Goal: Transaction & Acquisition: Book appointment/travel/reservation

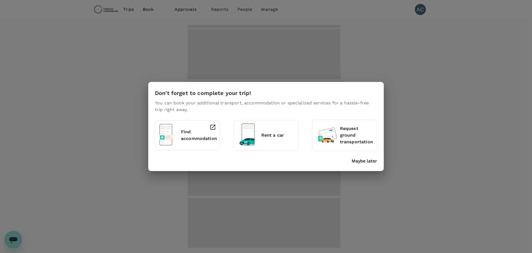
click at [358, 161] on p "Maybe later" at bounding box center [365, 160] width 26 height 7
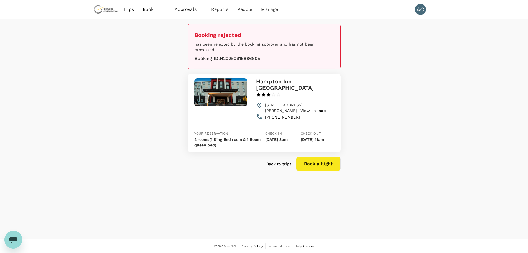
click at [188, 11] on span "Approvals" at bounding box center [189, 9] width 28 height 7
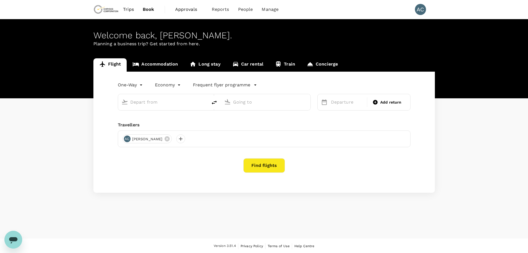
type input "Toronto Pearson Intl (YYZ)"
type input "Vancouver Intl (YVR)"
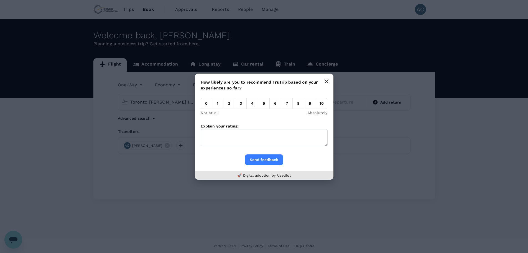
click at [326, 80] on icon "button" at bounding box center [326, 81] width 4 height 4
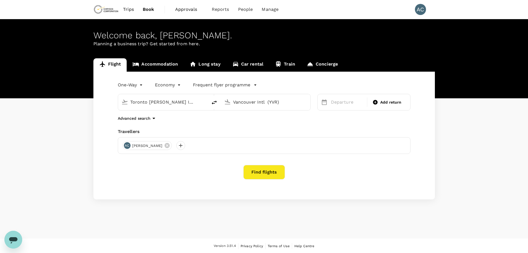
click at [186, 7] on span "Approvals" at bounding box center [189, 9] width 28 height 7
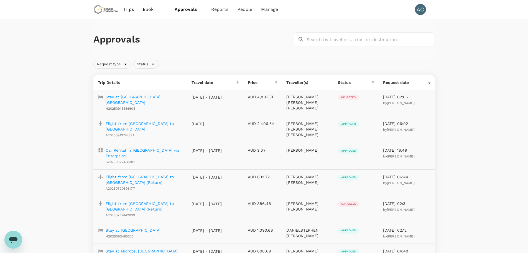
click at [162, 98] on p "Stay at Hampton Inn Stes Thunder Bay" at bounding box center [144, 99] width 77 height 11
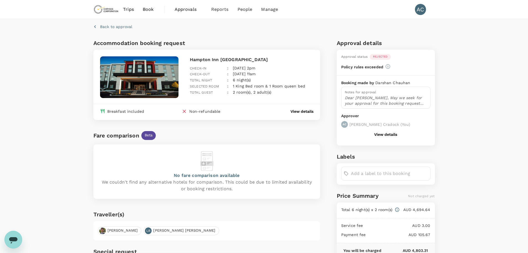
click at [147, 10] on span "Book" at bounding box center [148, 9] width 11 height 7
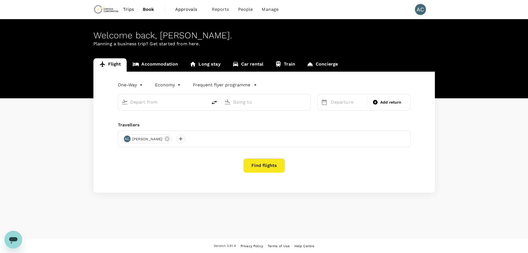
type input "Toronto Pearson Intl (YYZ)"
type input "Vancouver Intl (YVR)"
type input "Toronto Pearson Intl (YYZ)"
type input "Vancouver Intl (YVR)"
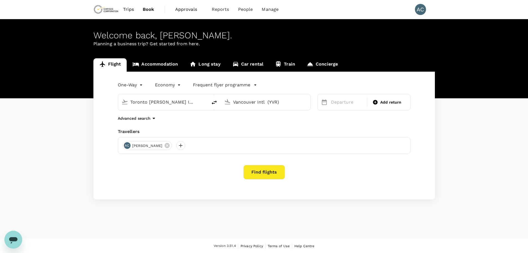
click at [159, 62] on link "Accommodation" at bounding box center [155, 64] width 57 height 13
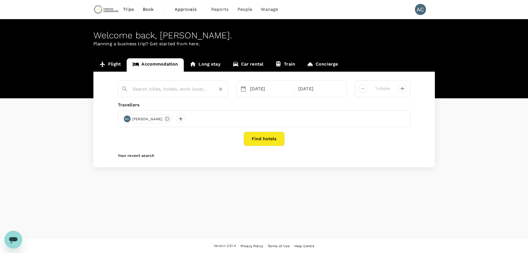
click at [172, 89] on input "text" at bounding box center [171, 89] width 77 height 9
type input "C"
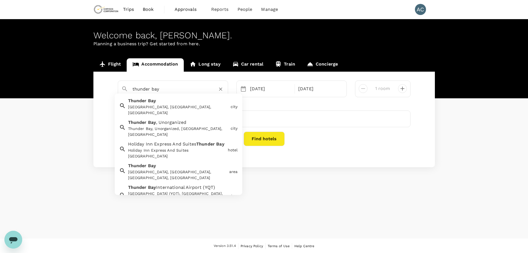
click at [175, 105] on div "Thunder Bay, ON, Canada" at bounding box center [178, 110] width 100 height 12
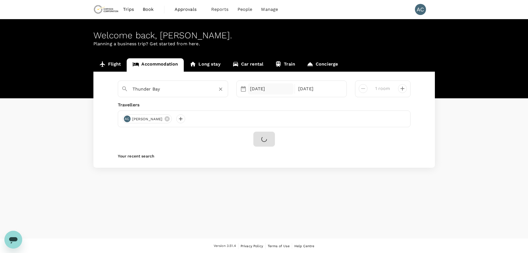
type input "Thunder Bay"
click at [278, 92] on div "26 Oct" at bounding box center [271, 88] width 46 height 11
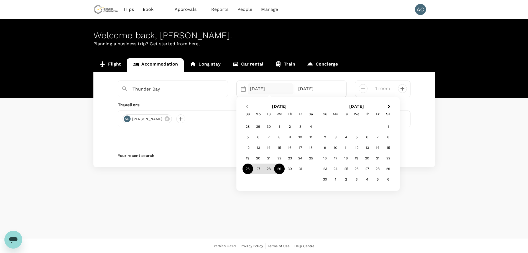
click at [244, 105] on button "Previous Month" at bounding box center [246, 106] width 9 height 9
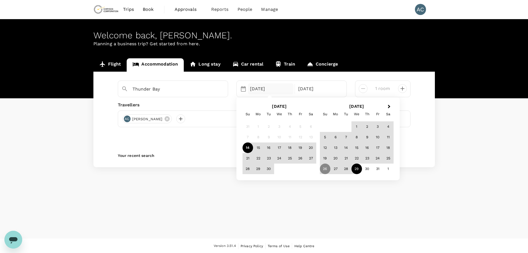
click at [249, 147] on div "14" at bounding box center [248, 147] width 11 height 11
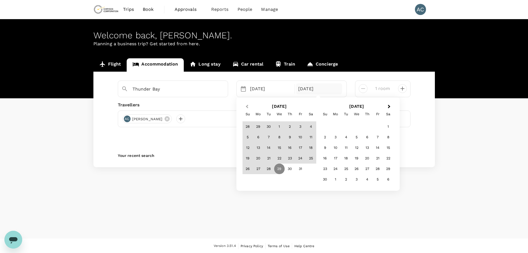
click at [248, 104] on button "Previous Month" at bounding box center [246, 106] width 9 height 9
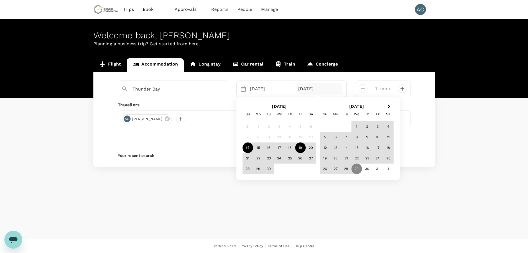
click at [299, 145] on div "19" at bounding box center [300, 147] width 11 height 11
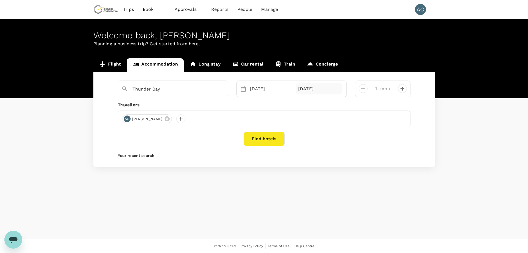
click at [316, 86] on div "19 Sep" at bounding box center [319, 88] width 46 height 11
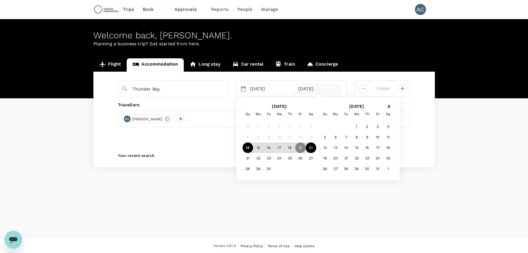
click at [311, 147] on div "20" at bounding box center [311, 147] width 11 height 11
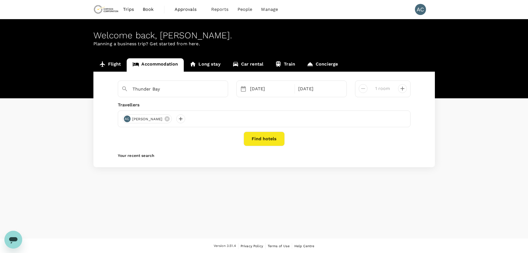
click at [402, 88] on icon "decrease" at bounding box center [402, 88] width 7 height 7
click at [270, 136] on button "Find hotels" at bounding box center [264, 138] width 41 height 14
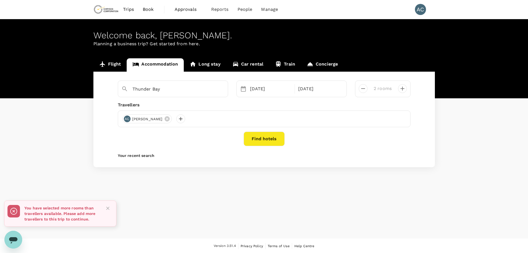
drag, startPoint x: 367, startPoint y: 86, endPoint x: 366, endPoint y: 89, distance: 3.1
click at [367, 86] on div "2 rooms" at bounding box center [380, 86] width 53 height 13
click at [366, 89] on icon "decrease" at bounding box center [363, 88] width 7 height 7
type input "1 room"
click at [266, 141] on button "Find hotels" at bounding box center [264, 138] width 41 height 14
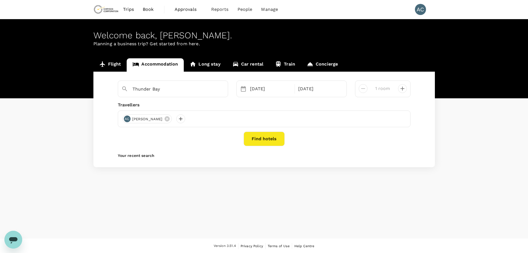
click at [268, 140] on button "Find hotels" at bounding box center [264, 138] width 41 height 14
click at [279, 88] on div "14 Sep" at bounding box center [271, 88] width 46 height 11
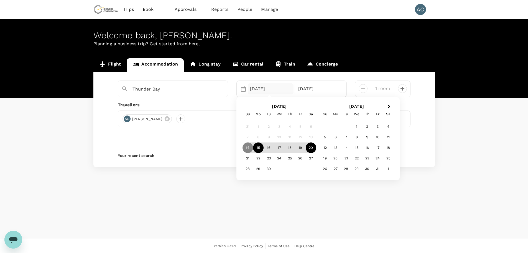
click at [258, 147] on div "15" at bounding box center [258, 147] width 11 height 11
click at [312, 146] on div "20" at bounding box center [311, 147] width 11 height 11
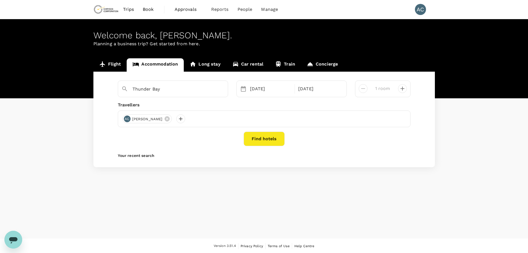
click at [253, 141] on button "Find hotels" at bounding box center [264, 138] width 41 height 14
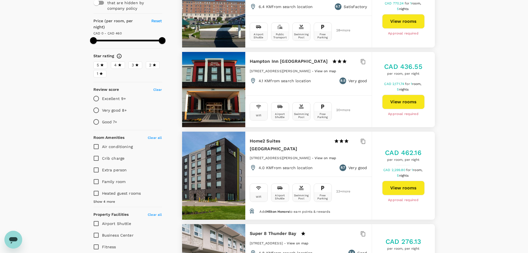
scroll to position [64, 0]
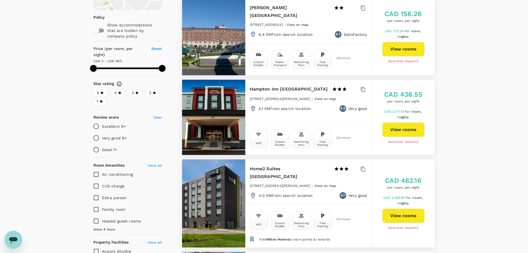
type input "499"
